Goal: Navigation & Orientation: Find specific page/section

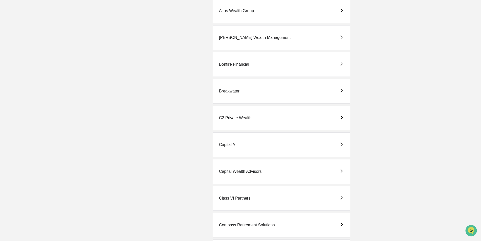
scroll to position [202, 0]
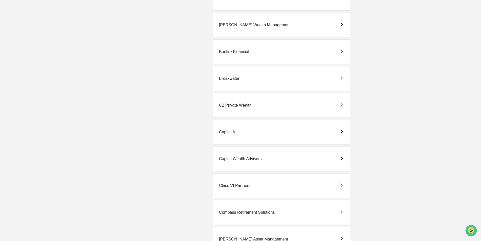
click at [235, 24] on div "[PERSON_NAME] Wealth Management" at bounding box center [255, 25] width 72 height 5
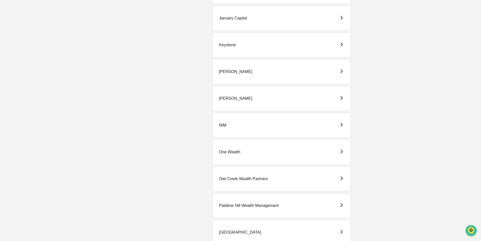
scroll to position [708, 0]
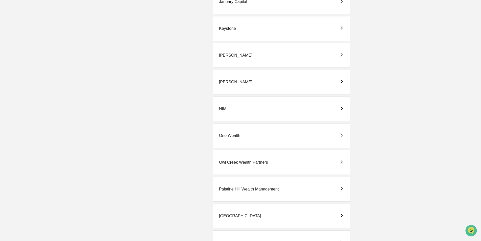
click at [227, 81] on div "[PERSON_NAME]" at bounding box center [235, 82] width 33 height 5
